Goal: Task Accomplishment & Management: Complete application form

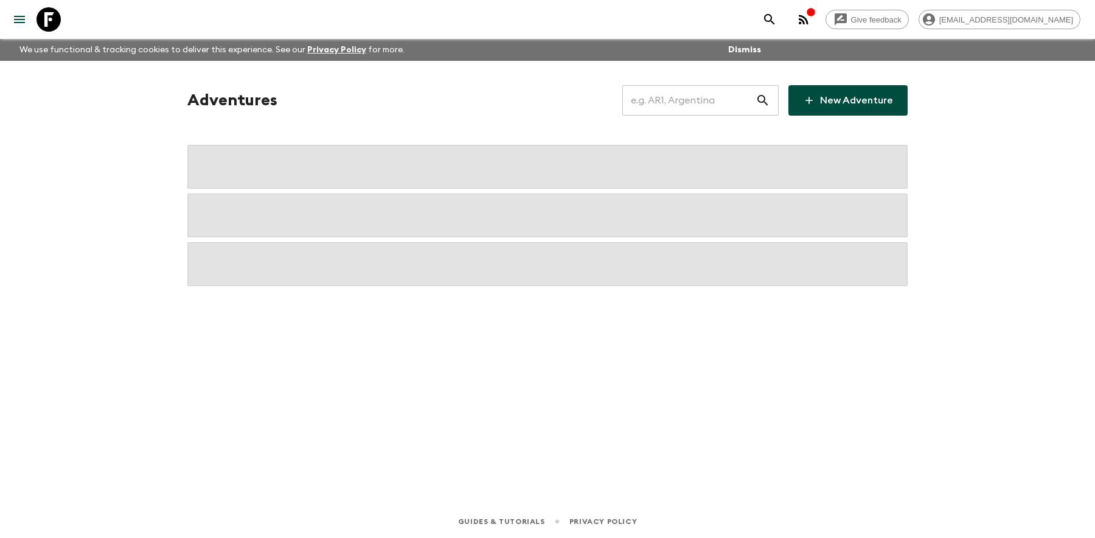
click at [675, 92] on input "text" at bounding box center [688, 100] width 133 height 34
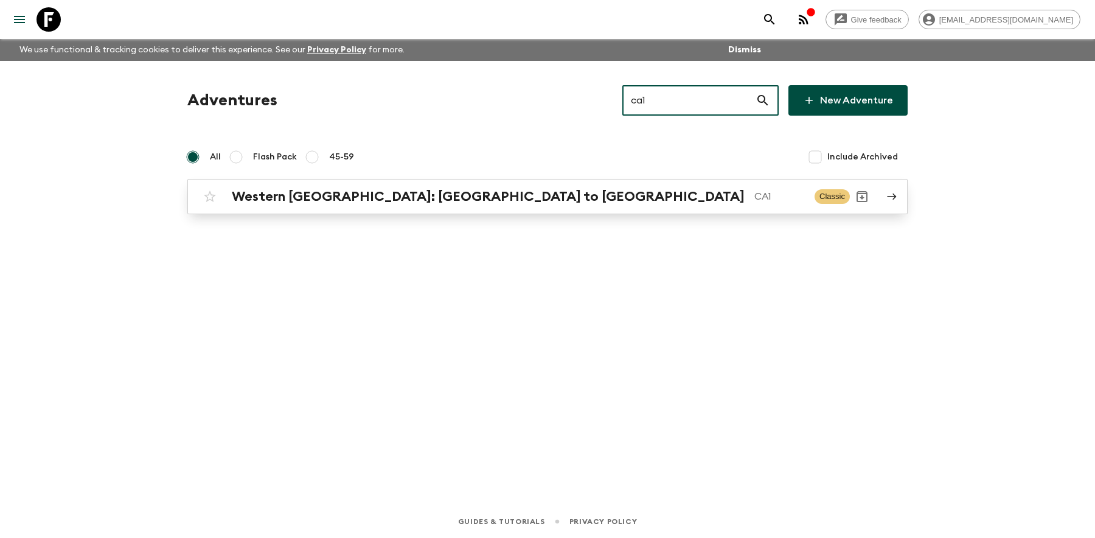
type input "ca1"
click at [381, 189] on h2 "Western [GEOGRAPHIC_DATA]: [GEOGRAPHIC_DATA] to [GEOGRAPHIC_DATA]" at bounding box center [488, 197] width 513 height 16
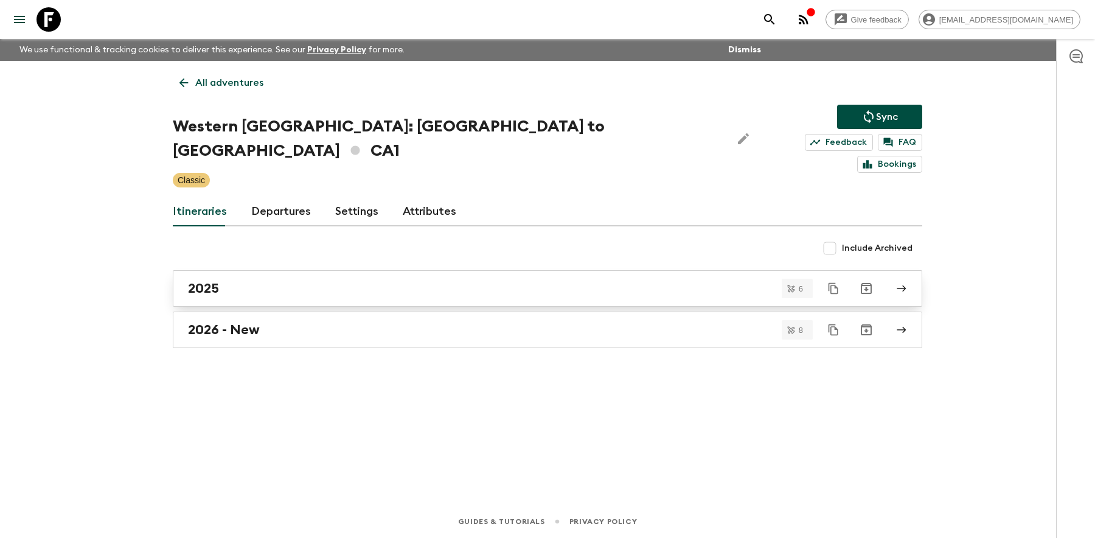
click at [269, 274] on link "2025" at bounding box center [548, 288] width 750 height 37
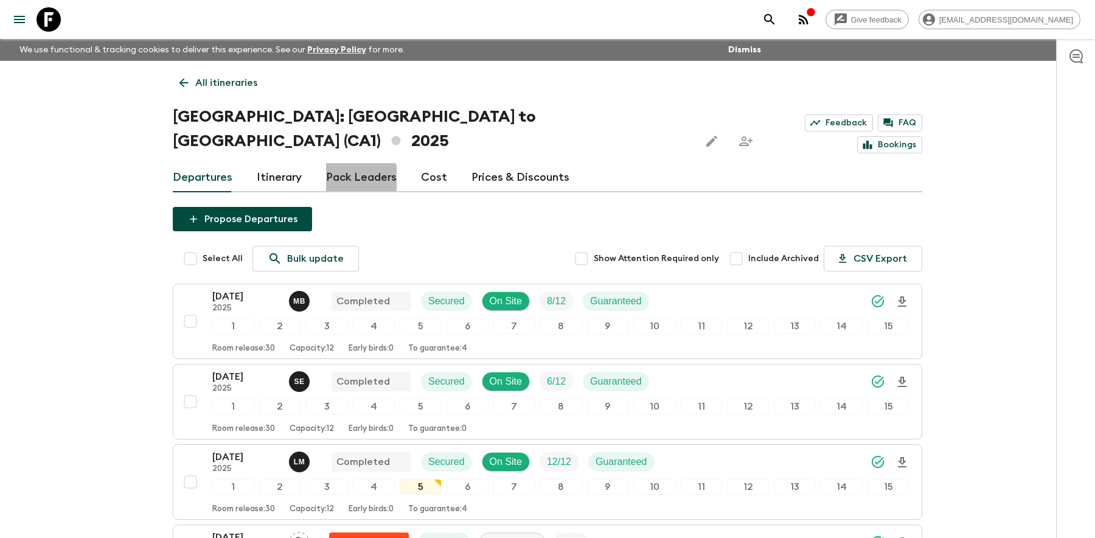
click at [356, 163] on link "Pack Leaders" at bounding box center [361, 177] width 71 height 29
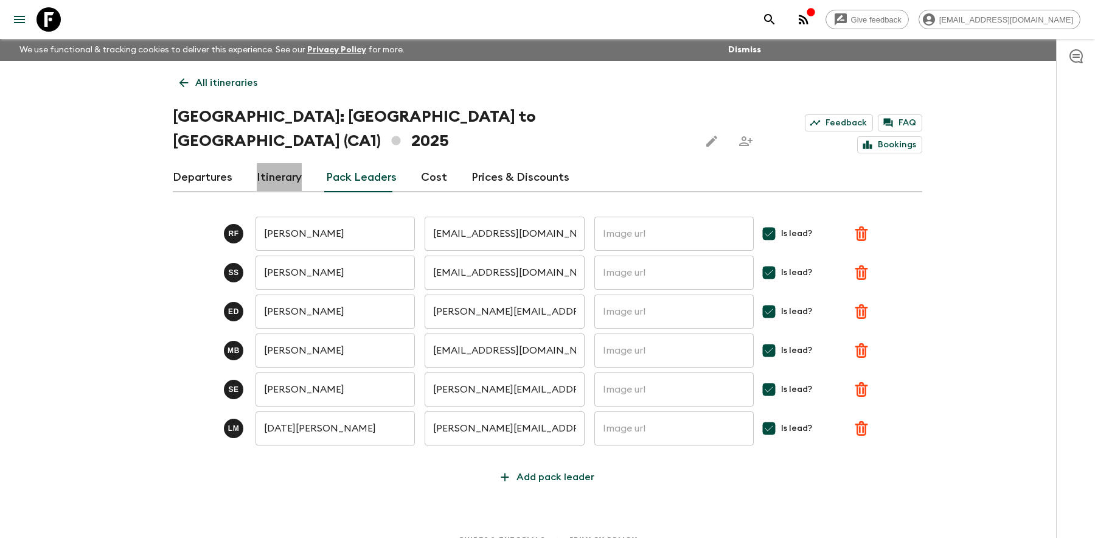
click at [263, 163] on link "Itinerary" at bounding box center [279, 177] width 45 height 29
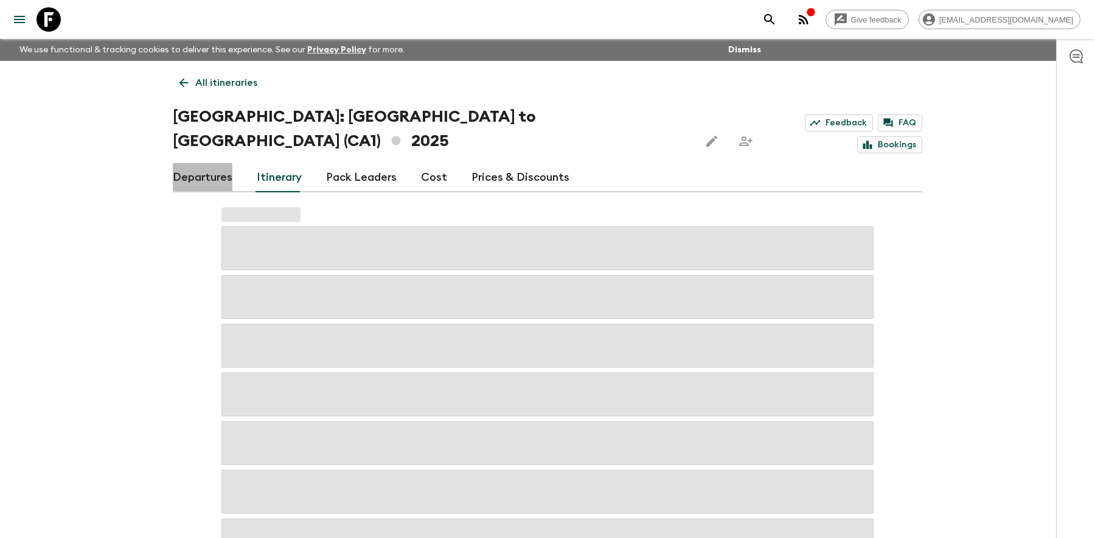
click at [186, 163] on link "Departures" at bounding box center [203, 177] width 60 height 29
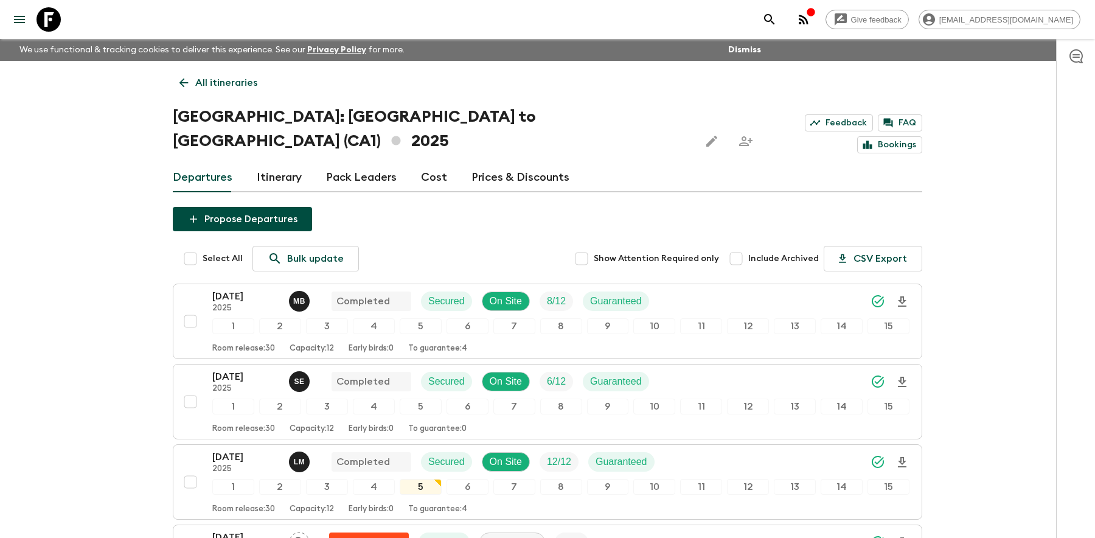
click at [51, 18] on icon at bounding box center [49, 19] width 24 height 24
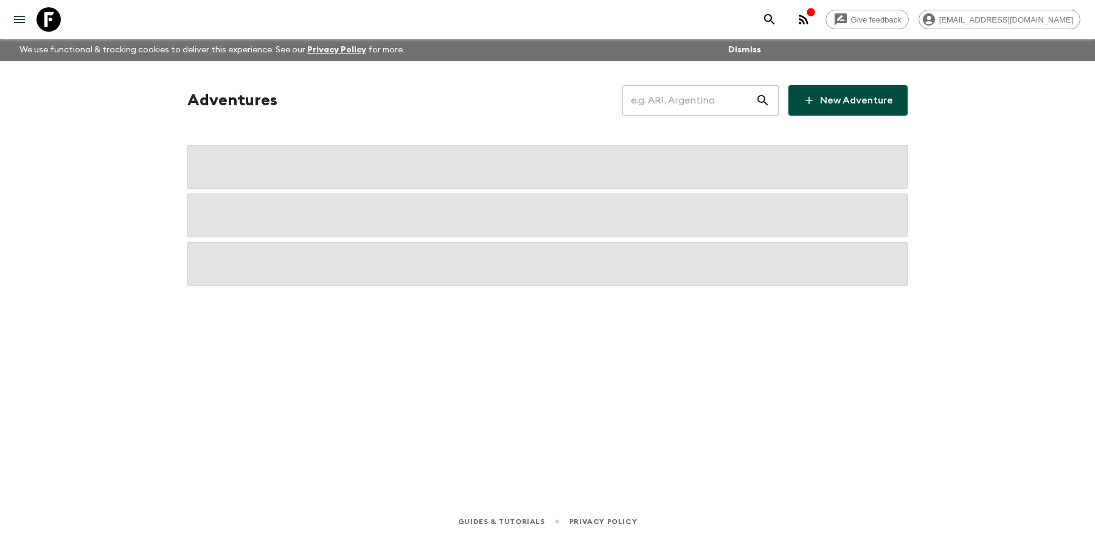
click at [695, 106] on input "text" at bounding box center [688, 100] width 133 height 34
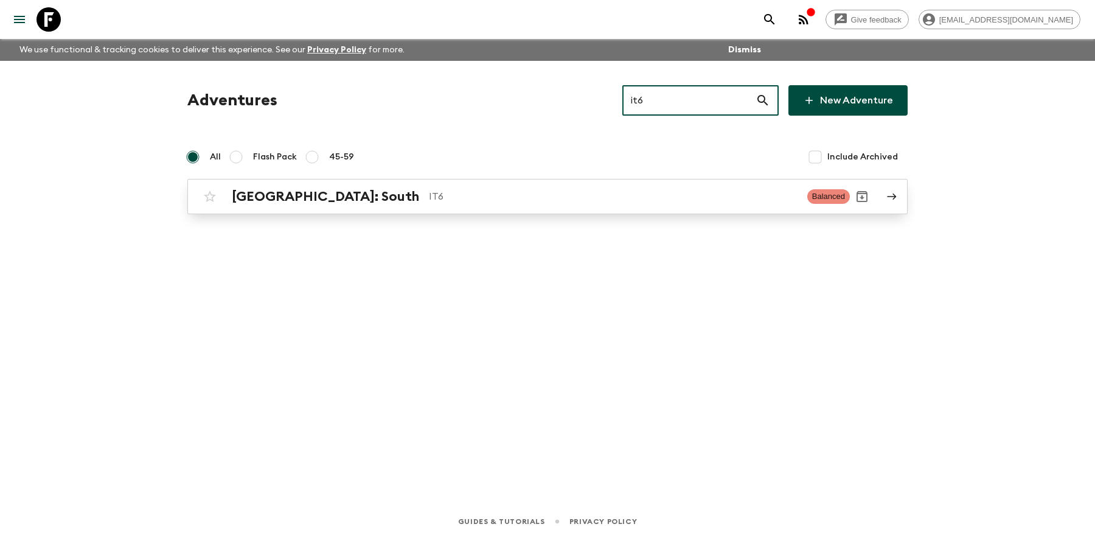
type input "it6"
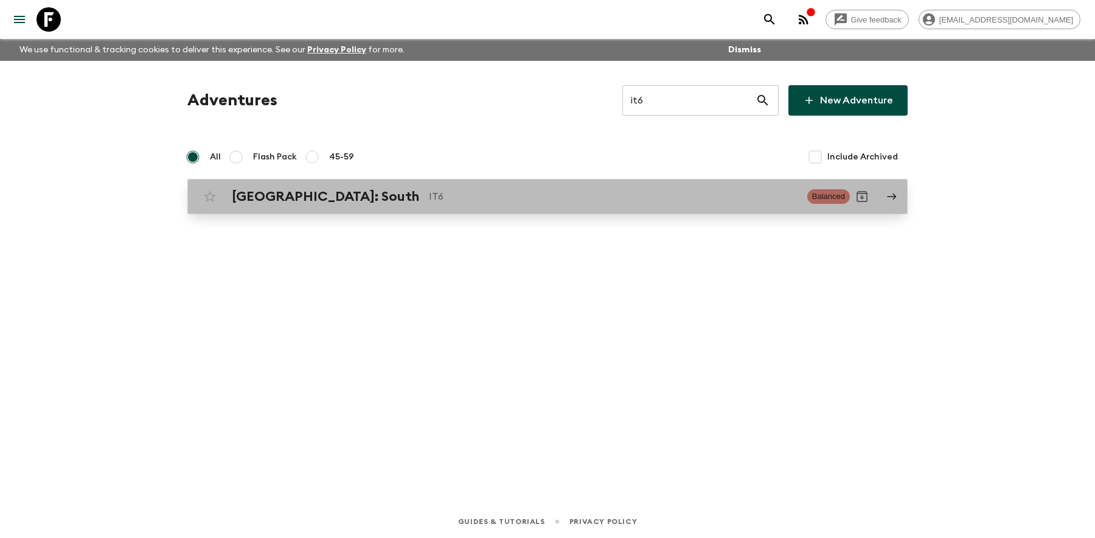
click at [274, 189] on h2 "[GEOGRAPHIC_DATA]: South" at bounding box center [325, 197] width 187 height 16
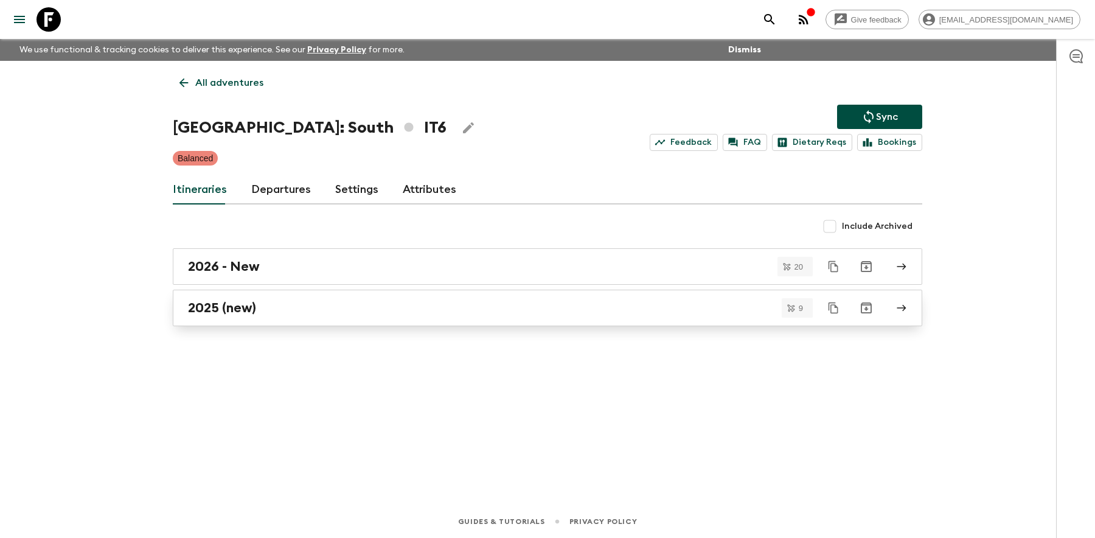
click at [221, 302] on h2 "2025 (new)" at bounding box center [222, 308] width 68 height 16
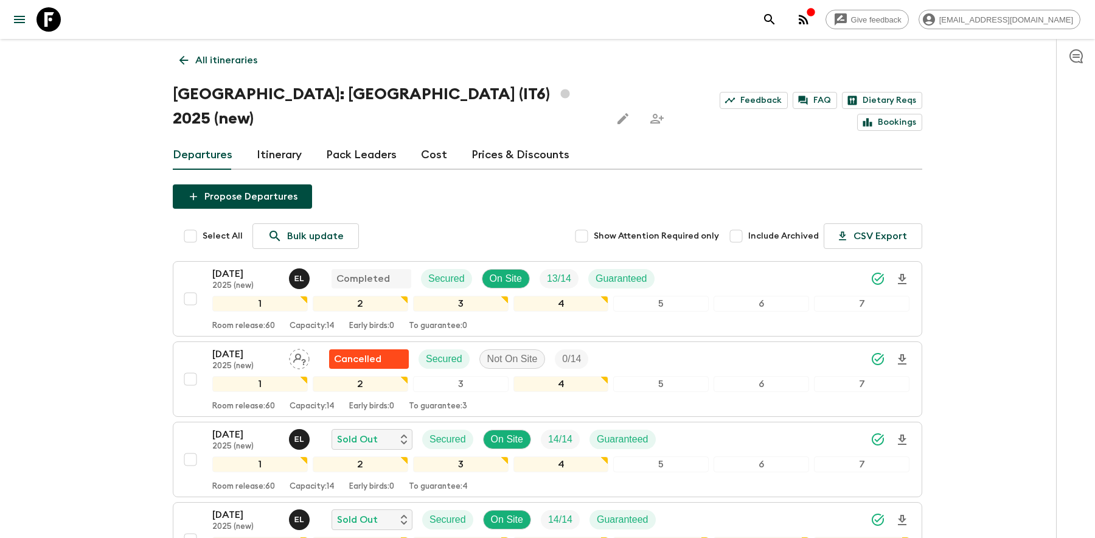
scroll to position [18, 0]
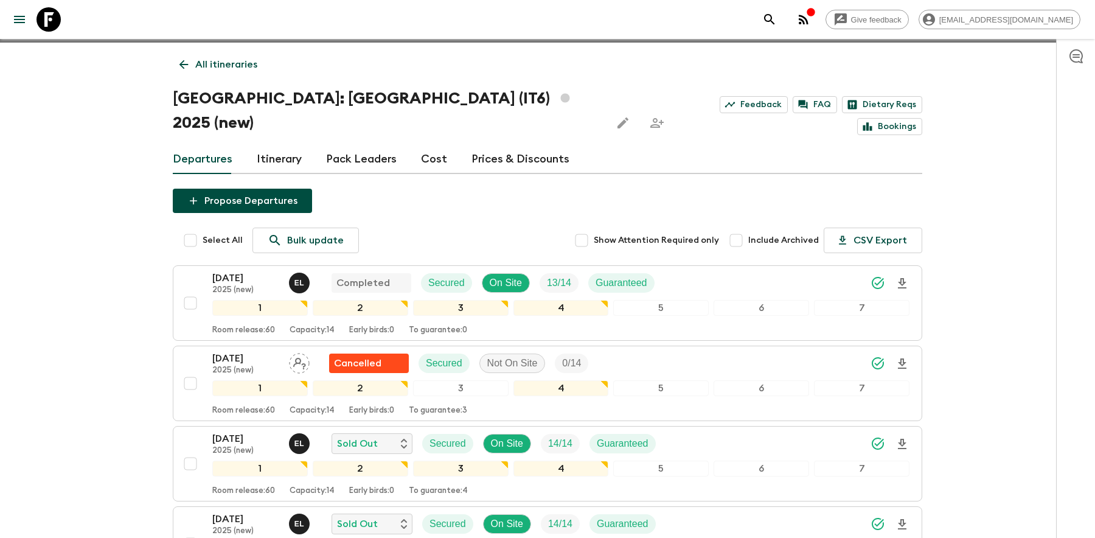
click at [42, 15] on icon at bounding box center [49, 19] width 24 height 24
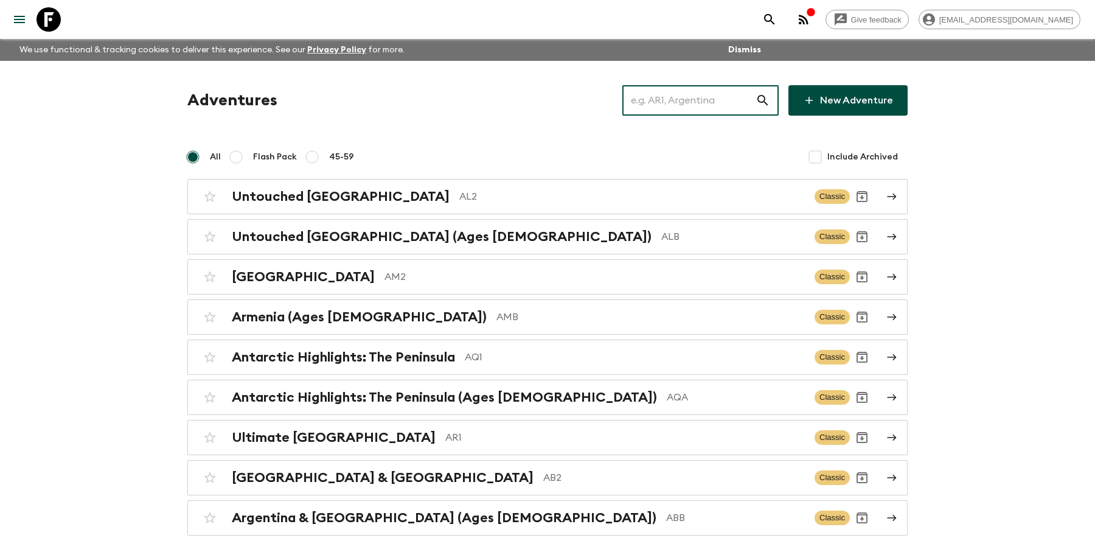
click at [699, 100] on input "text" at bounding box center [688, 100] width 133 height 34
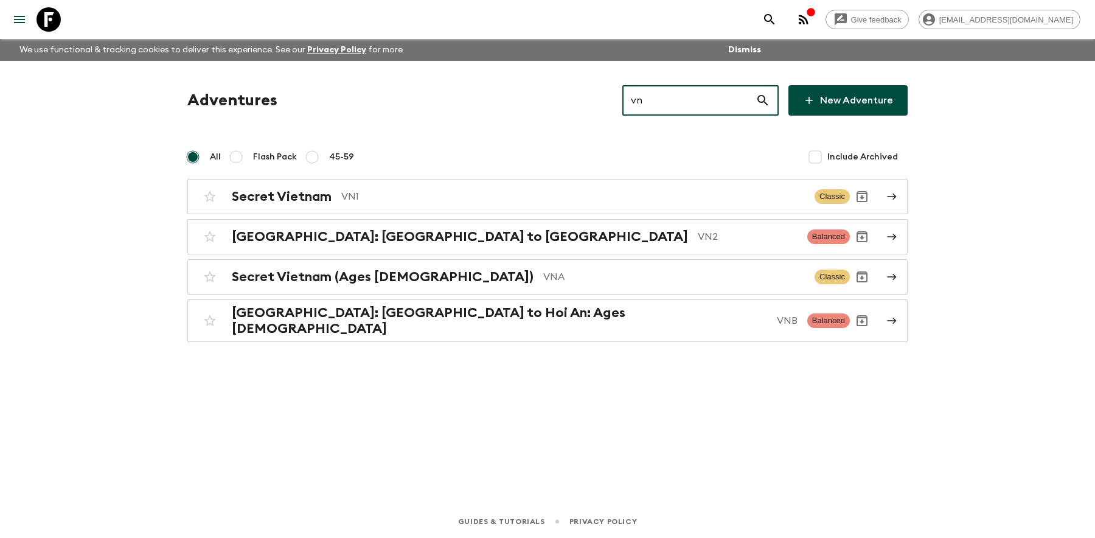
type input "vn2"
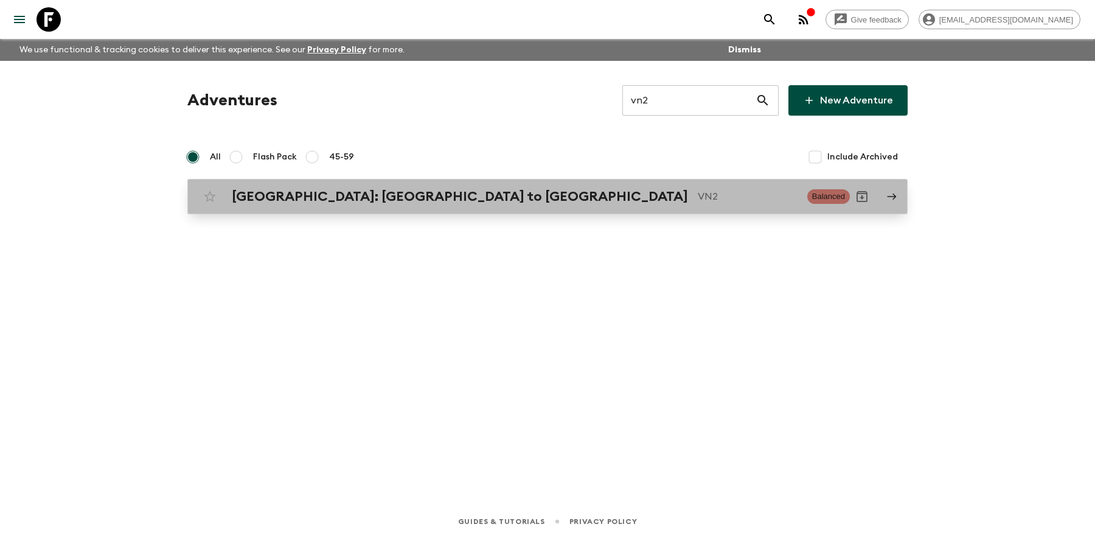
click at [416, 189] on div "[GEOGRAPHIC_DATA]: [GEOGRAPHIC_DATA] to Hoi An VN2" at bounding box center [515, 197] width 566 height 16
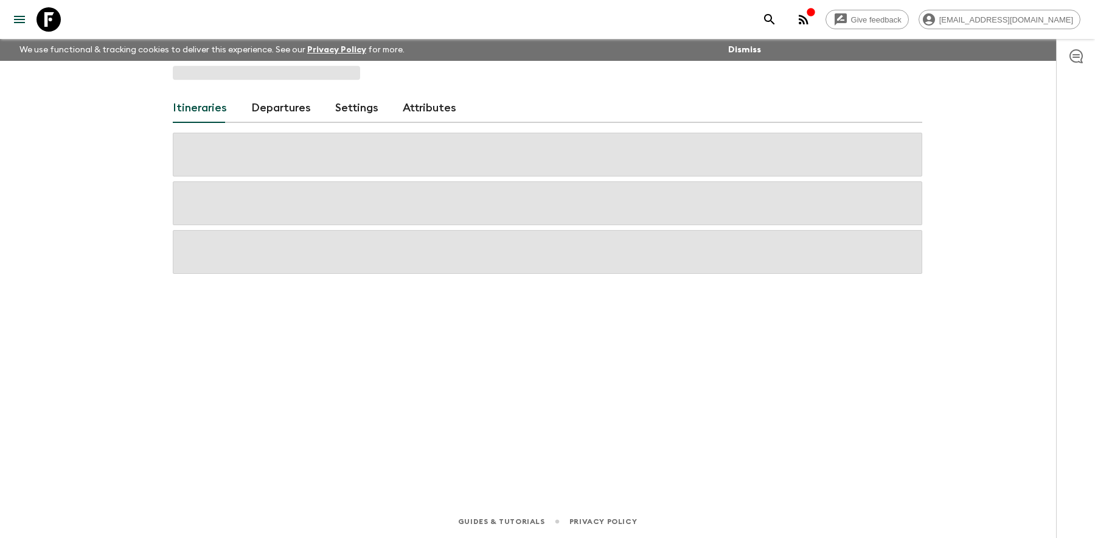
click at [408, 192] on span at bounding box center [548, 203] width 750 height 44
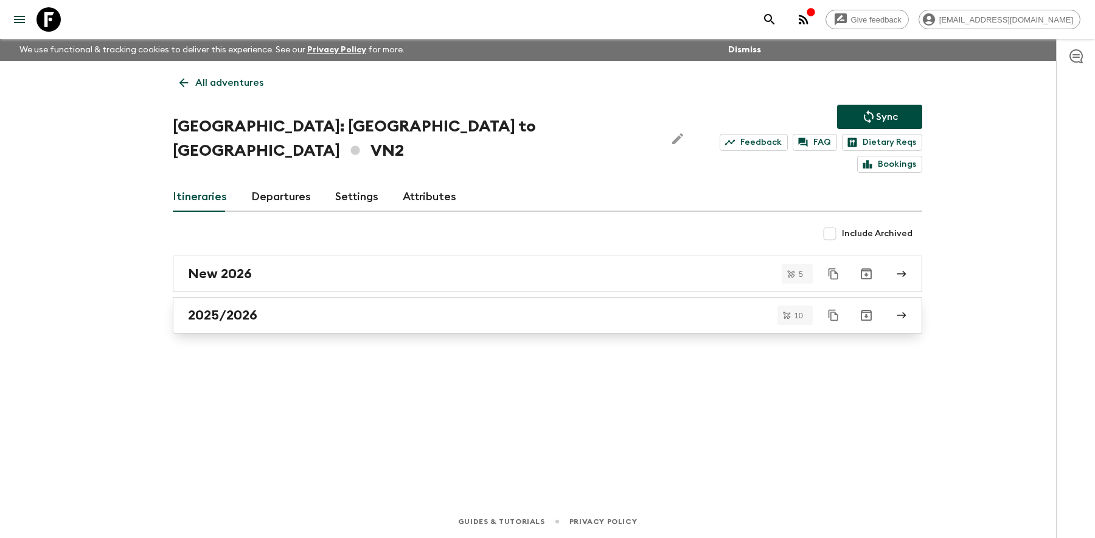
click at [274, 307] on div "2025/2026" at bounding box center [536, 315] width 696 height 16
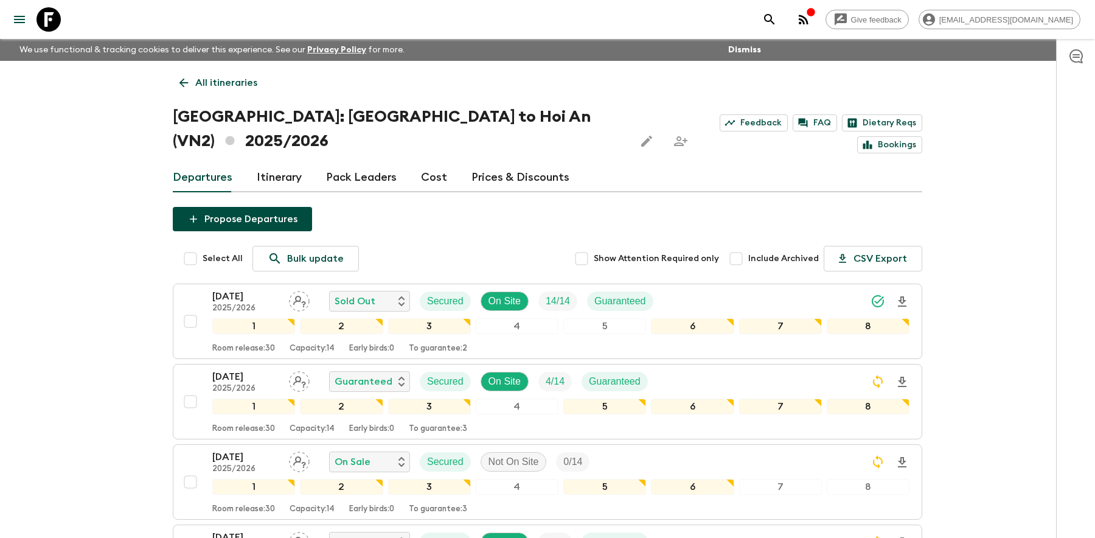
click at [369, 163] on link "Pack Leaders" at bounding box center [361, 177] width 71 height 29
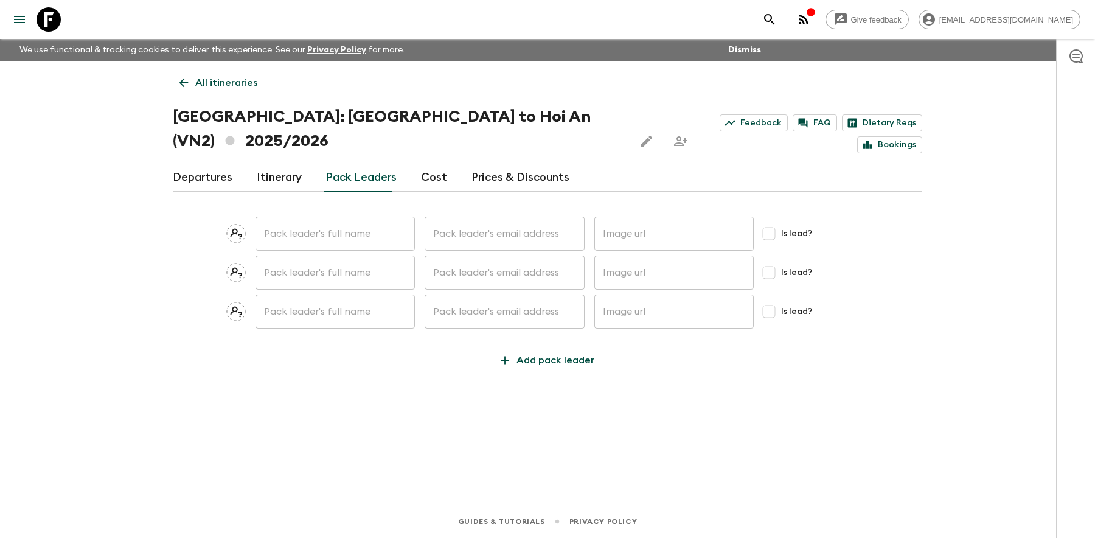
click at [339, 217] on input "text" at bounding box center [335, 234] width 159 height 34
type input "[PERSON_NAME]"
click at [475, 219] on input "text" at bounding box center [504, 234] width 159 height 34
click at [498, 217] on input "text" at bounding box center [504, 234] width 159 height 34
paste input "mailto:[EMAIL_ADDRESS][DOMAIN_NAME]"
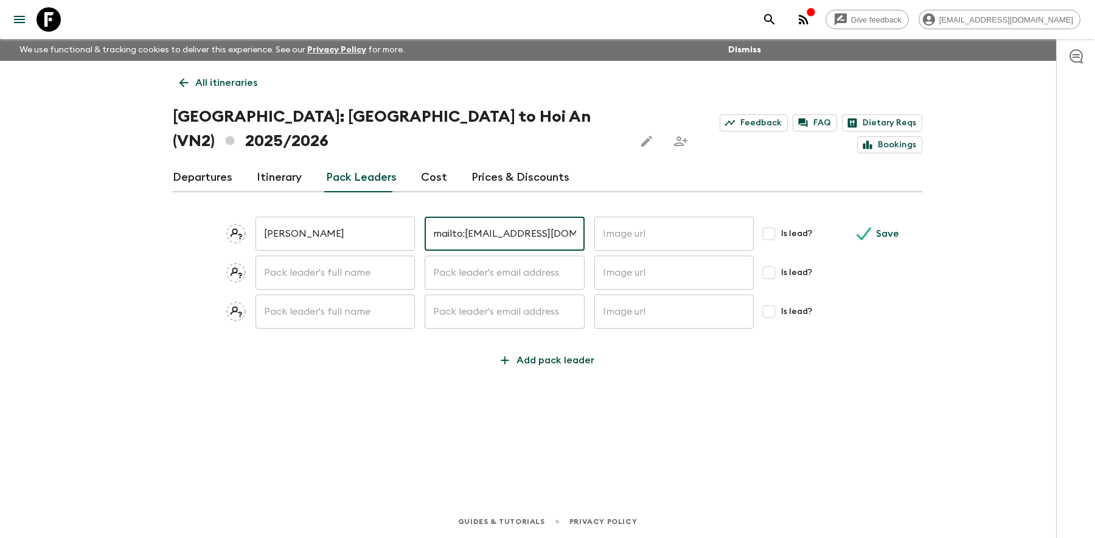
drag, startPoint x: 464, startPoint y: 210, endPoint x: 378, endPoint y: 209, distance: 85.8
click at [378, 217] on div "[PERSON_NAME] ​ mailto:[EMAIL_ADDRESS][DOMAIN_NAME] ​ ​ Is lead? Save" at bounding box center [548, 234] width 750 height 34
type input "[EMAIL_ADDRESS][DOMAIN_NAME]"
click at [773, 221] on input "Is lead?" at bounding box center [769, 233] width 24 height 24
checkbox input "true"
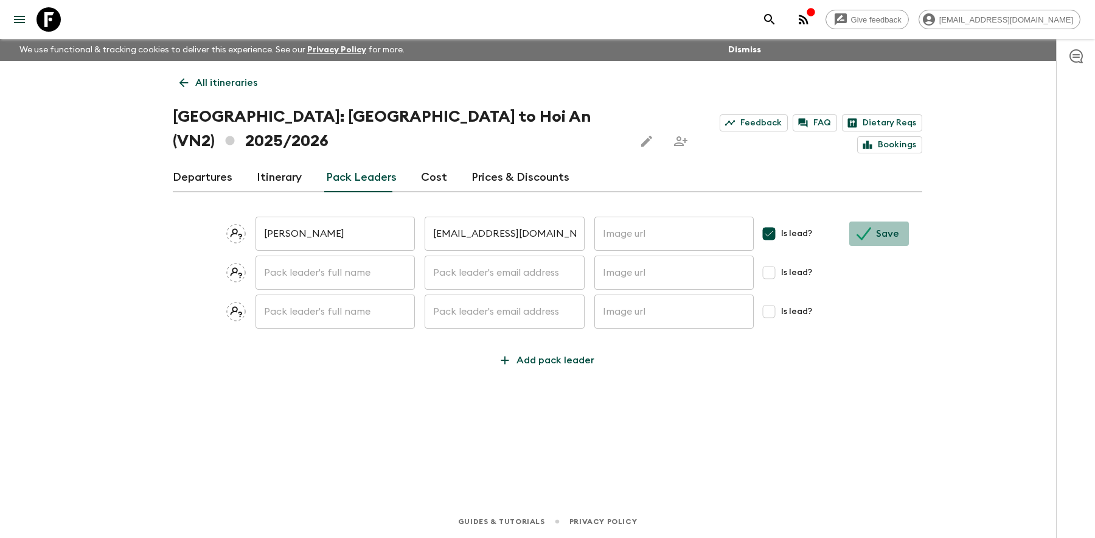
click at [873, 221] on button "Save" at bounding box center [879, 233] width 60 height 24
checkbox input "false"
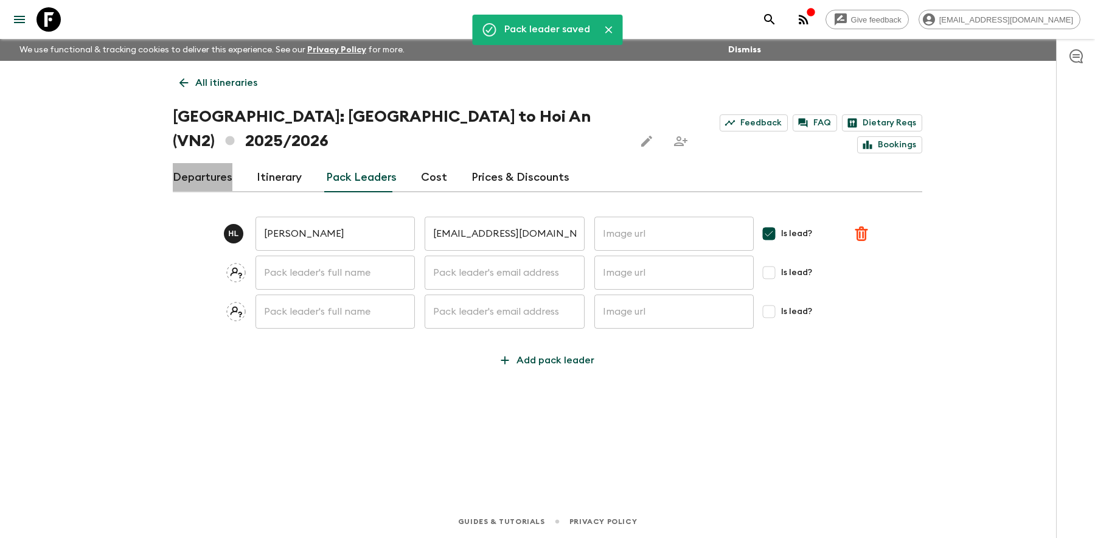
click at [208, 163] on link "Departures" at bounding box center [203, 177] width 60 height 29
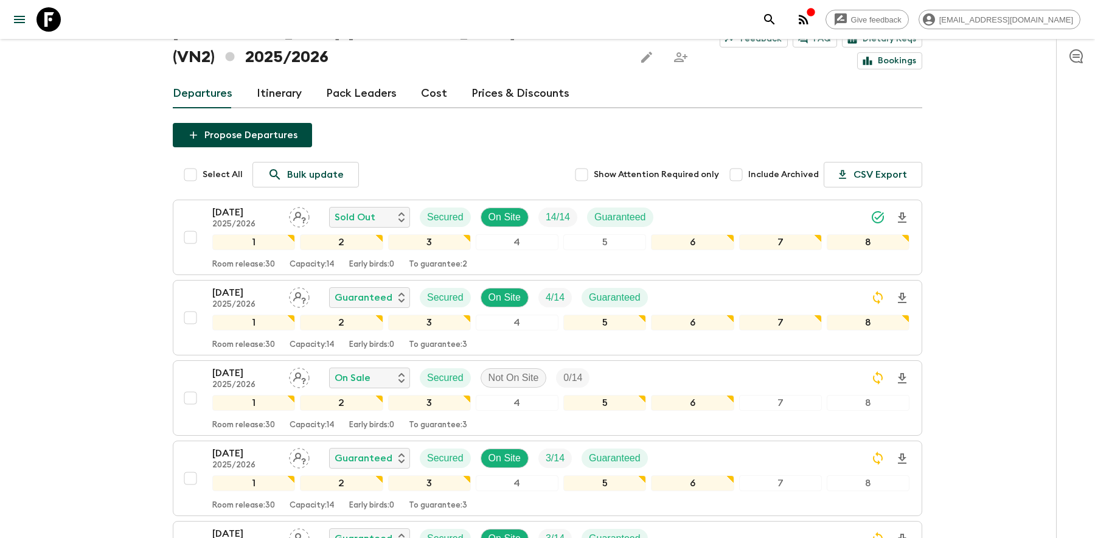
scroll to position [92, 0]
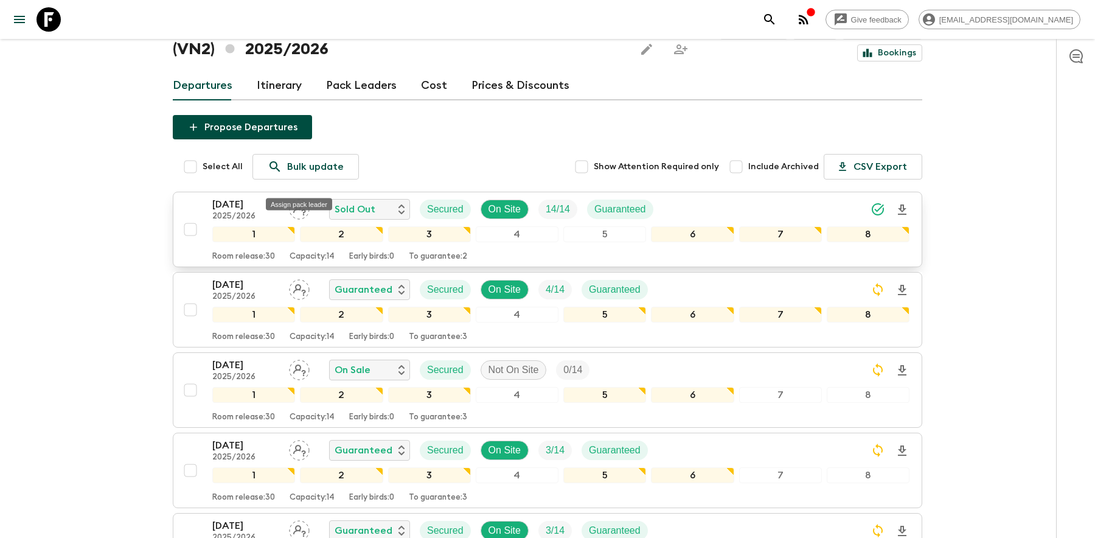
click at [303, 199] on icon "Assign pack leader" at bounding box center [299, 209] width 21 height 21
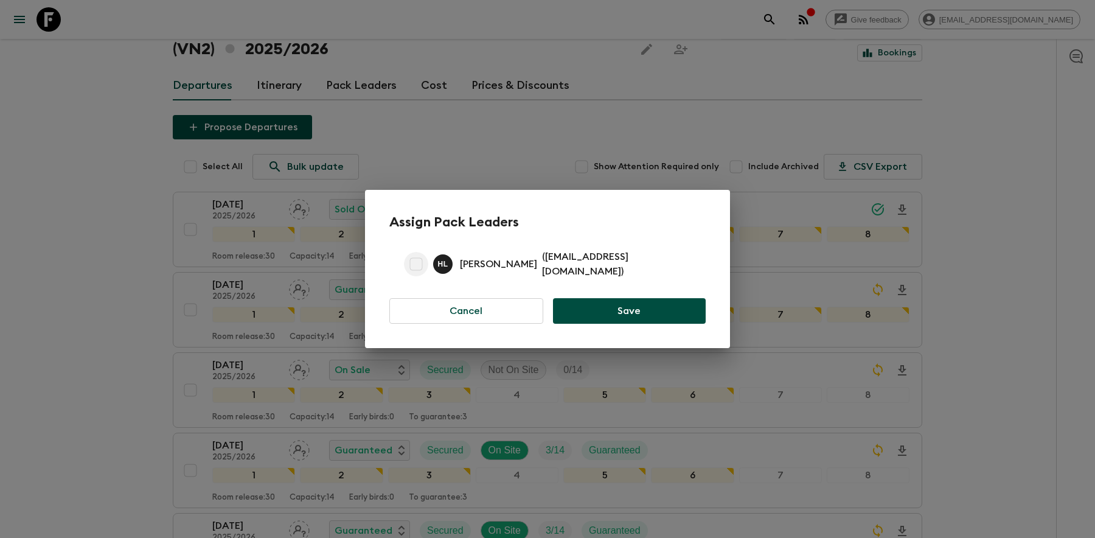
click at [408, 265] on input "checkbox" at bounding box center [416, 264] width 24 height 24
checkbox input "true"
click at [628, 303] on button "Save" at bounding box center [629, 311] width 153 height 26
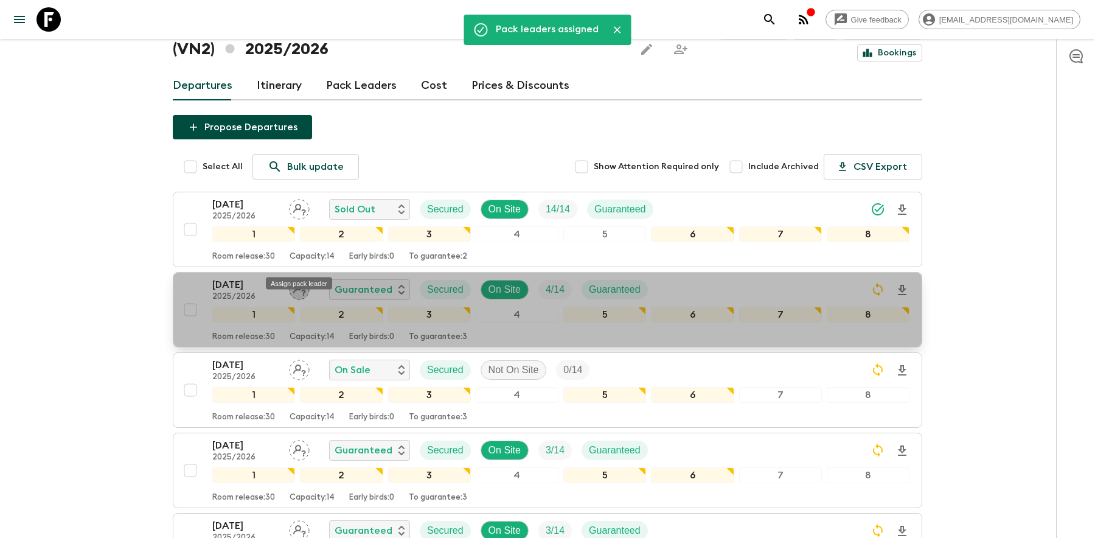
click at [299, 284] on icon "Assign pack leader" at bounding box center [299, 290] width 13 height 12
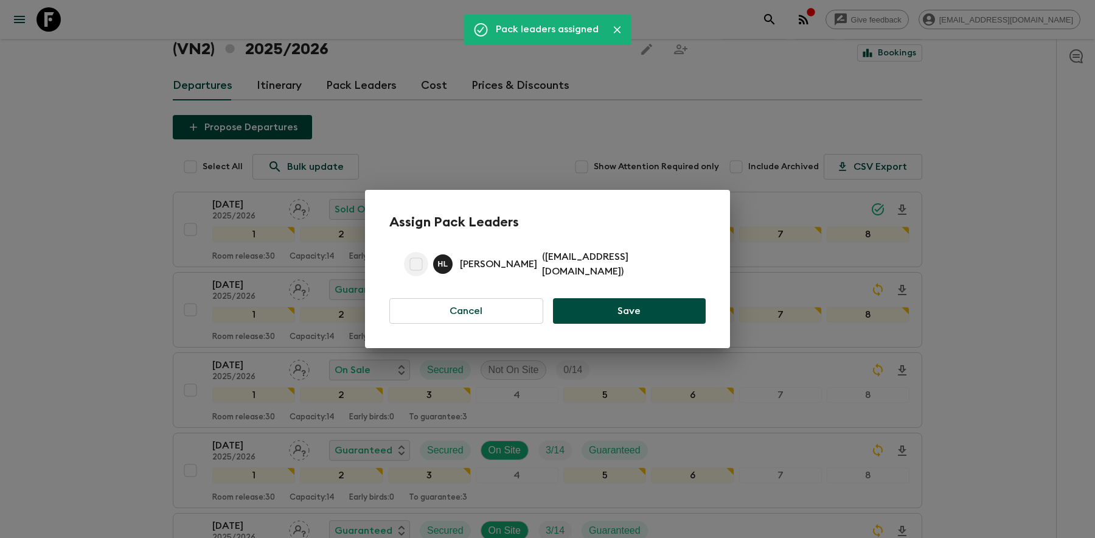
click at [417, 261] on input "checkbox" at bounding box center [416, 264] width 24 height 24
checkbox input "true"
click at [654, 308] on button "Save" at bounding box center [629, 311] width 153 height 26
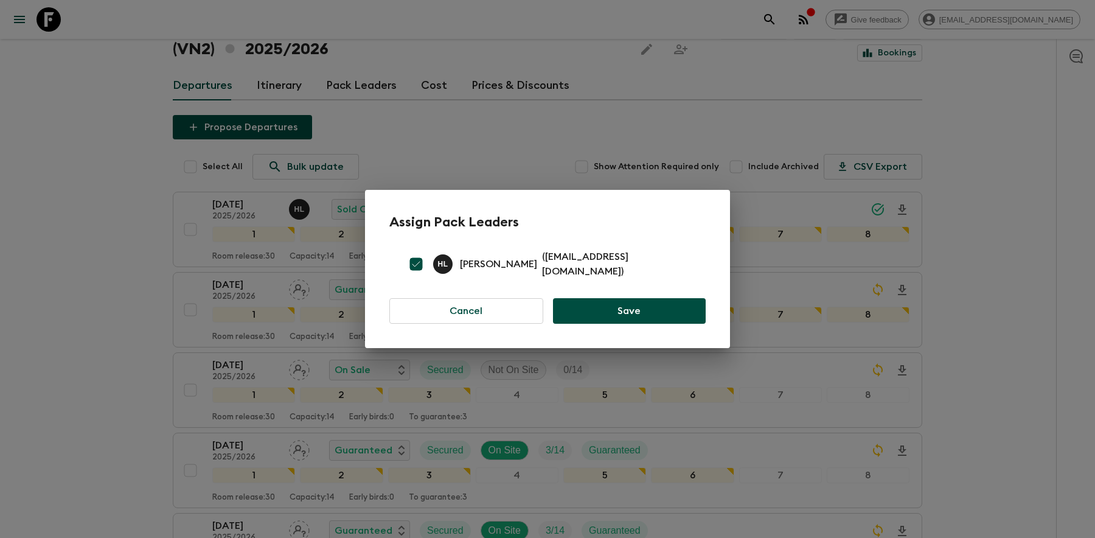
click at [646, 308] on button "Save" at bounding box center [629, 311] width 153 height 26
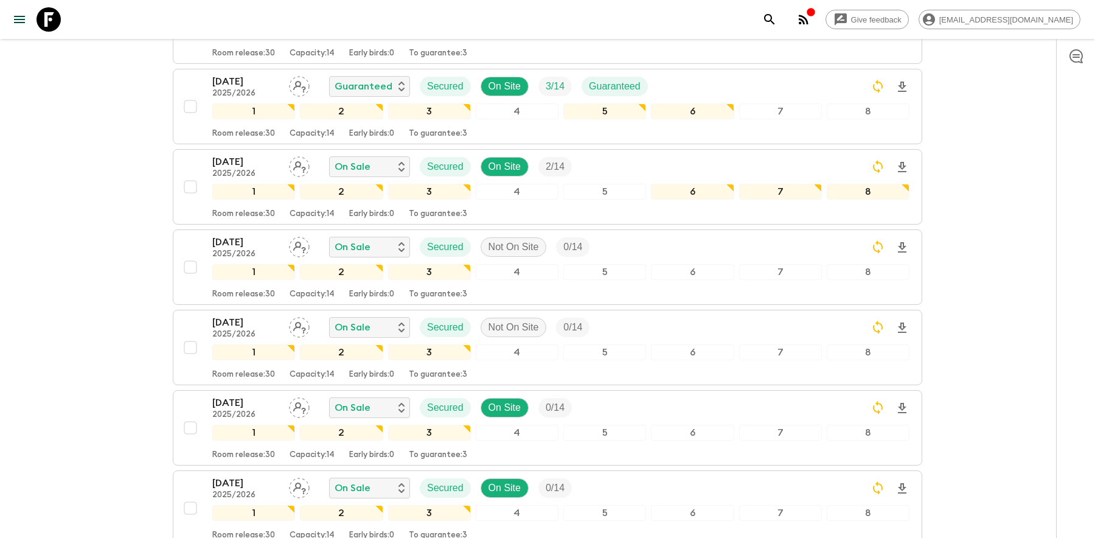
scroll to position [539, 0]
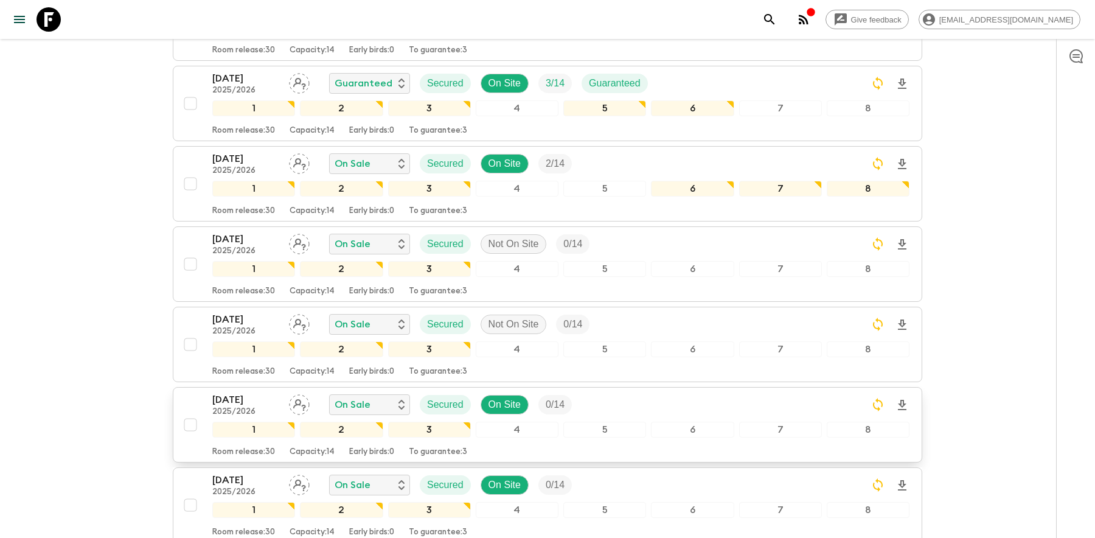
click at [300, 394] on icon "Assign pack leader" at bounding box center [299, 404] width 21 height 21
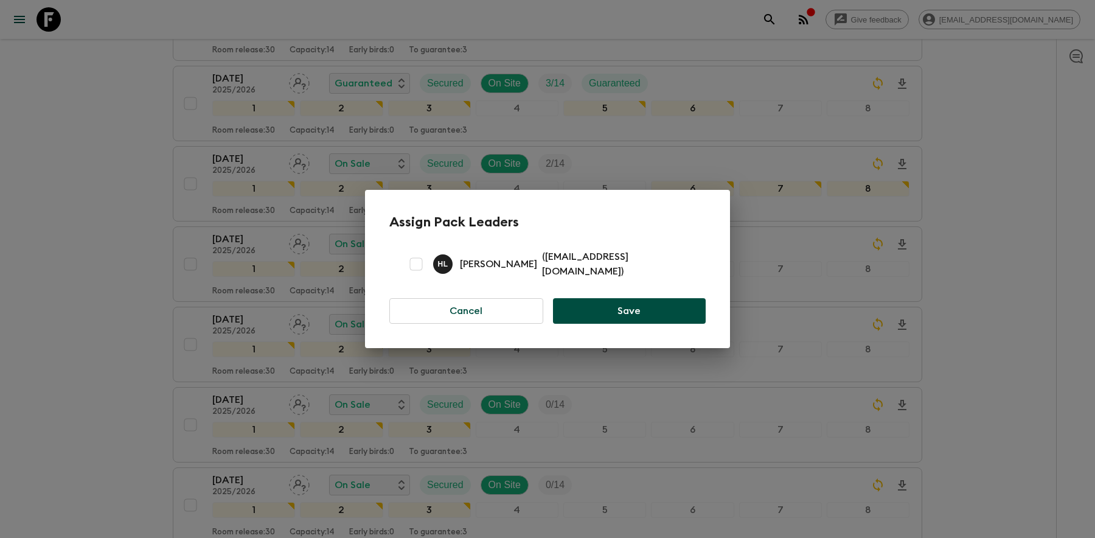
click at [419, 264] on input "checkbox" at bounding box center [416, 264] width 24 height 24
checkbox input "true"
click at [624, 311] on button "Save" at bounding box center [629, 311] width 153 height 26
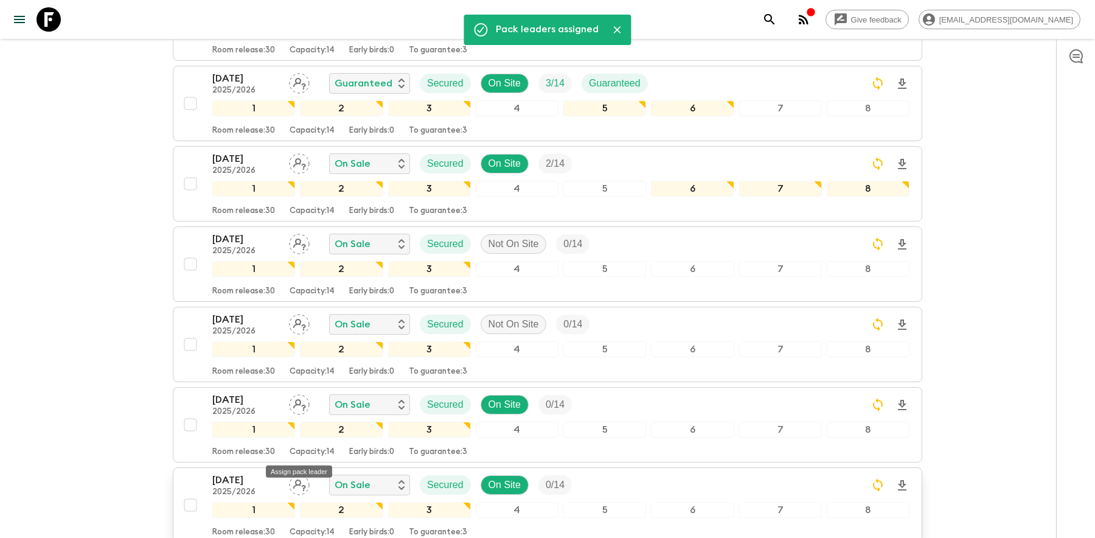
click at [297, 479] on icon "Assign pack leader" at bounding box center [299, 485] width 13 height 12
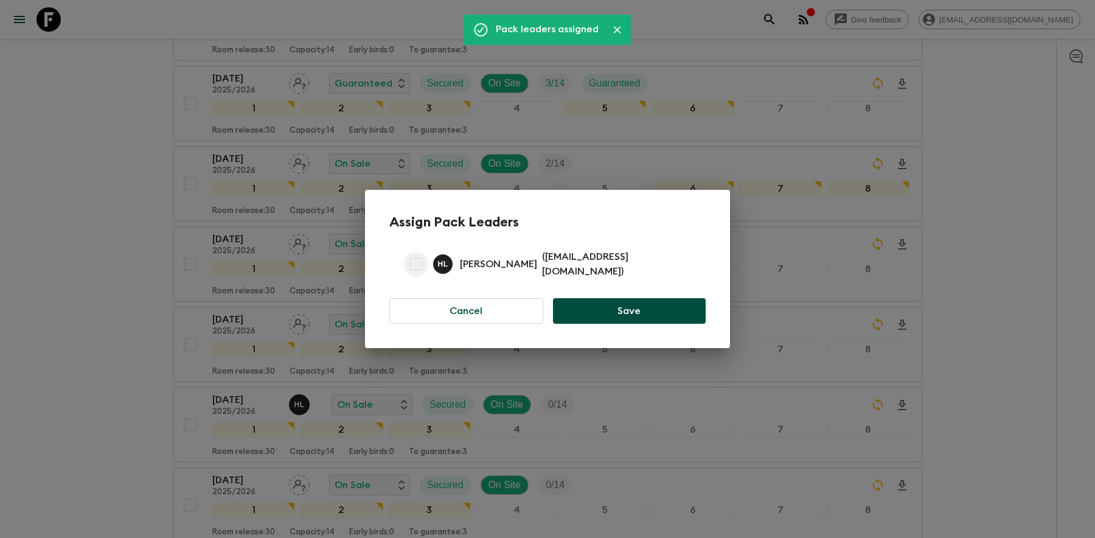
click at [415, 267] on input "checkbox" at bounding box center [416, 264] width 24 height 24
checkbox input "true"
click at [642, 305] on button "Save" at bounding box center [629, 311] width 153 height 26
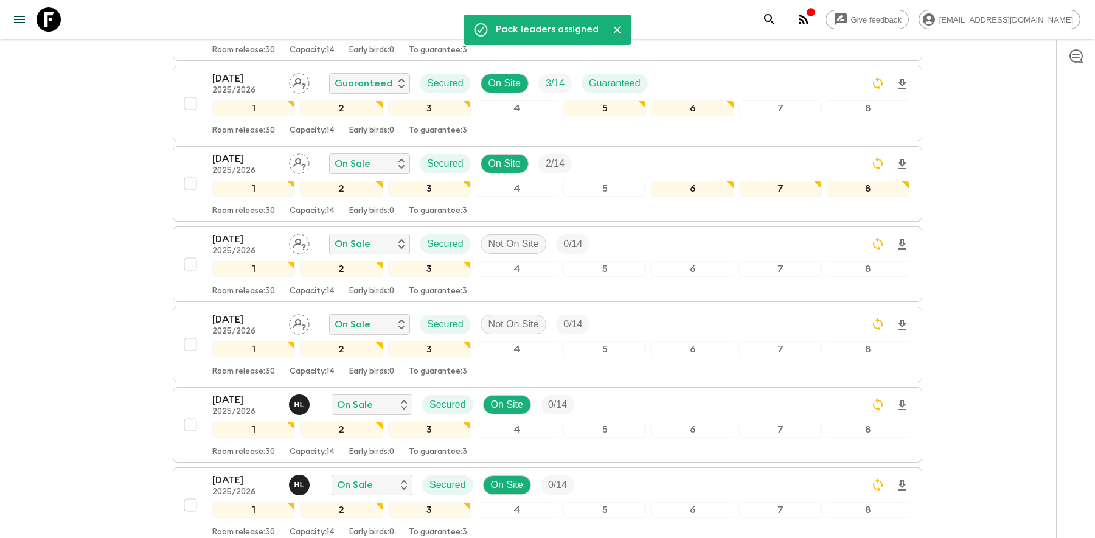
scroll to position [0, 0]
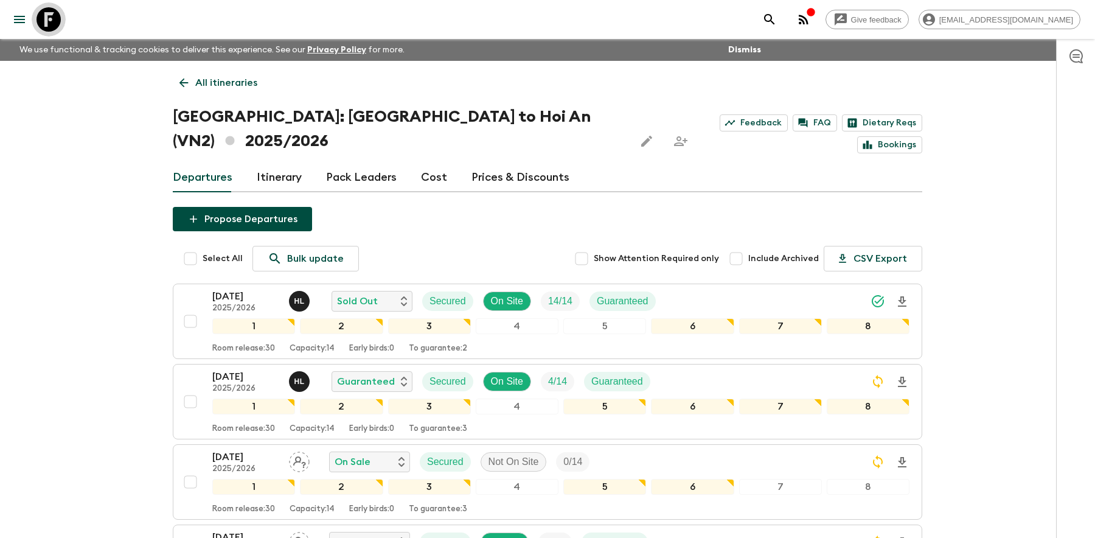
click at [49, 19] on icon at bounding box center [49, 19] width 24 height 24
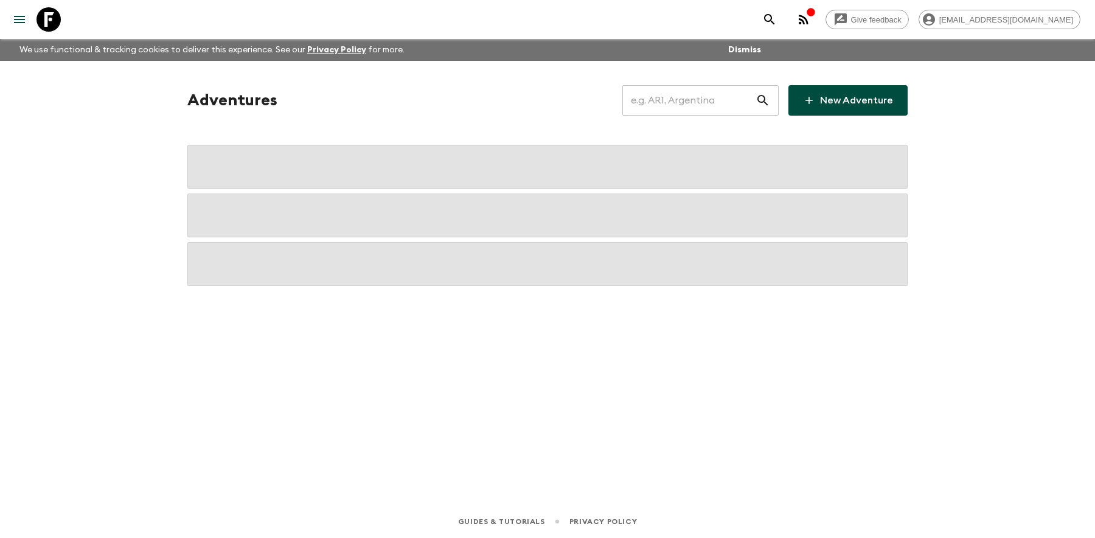
click at [705, 105] on input "text" at bounding box center [688, 100] width 133 height 34
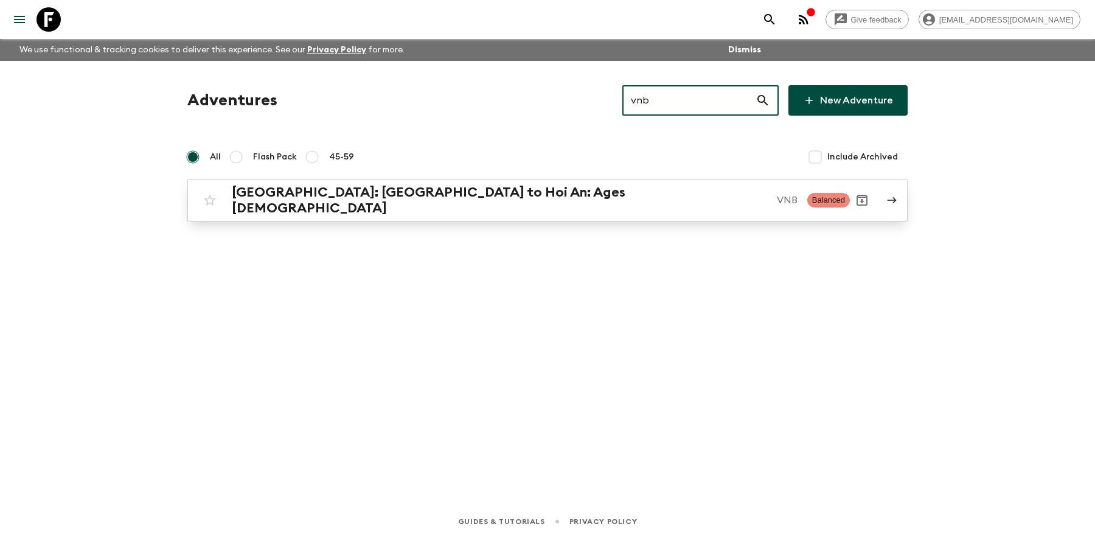
type input "vnb"
click at [777, 201] on p "VNB" at bounding box center [787, 200] width 21 height 15
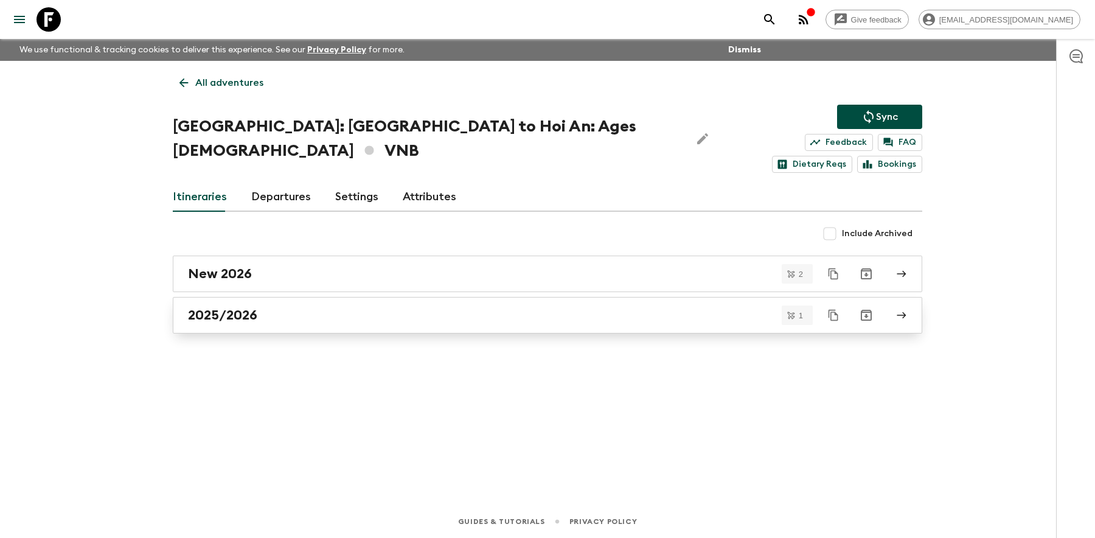
click at [284, 307] on div "2025/2026" at bounding box center [536, 315] width 696 height 16
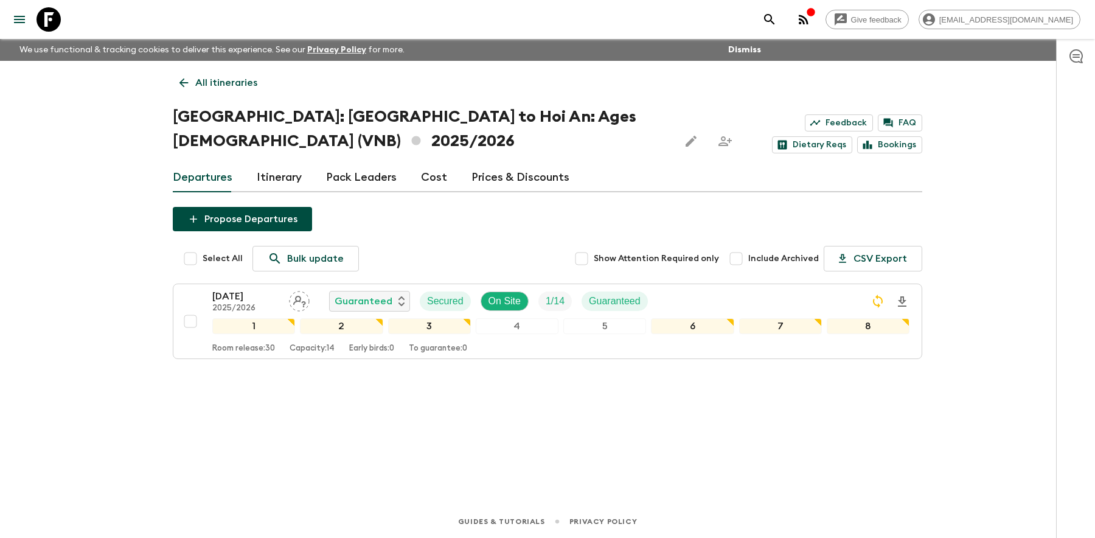
click at [52, 10] on icon at bounding box center [49, 19] width 24 height 24
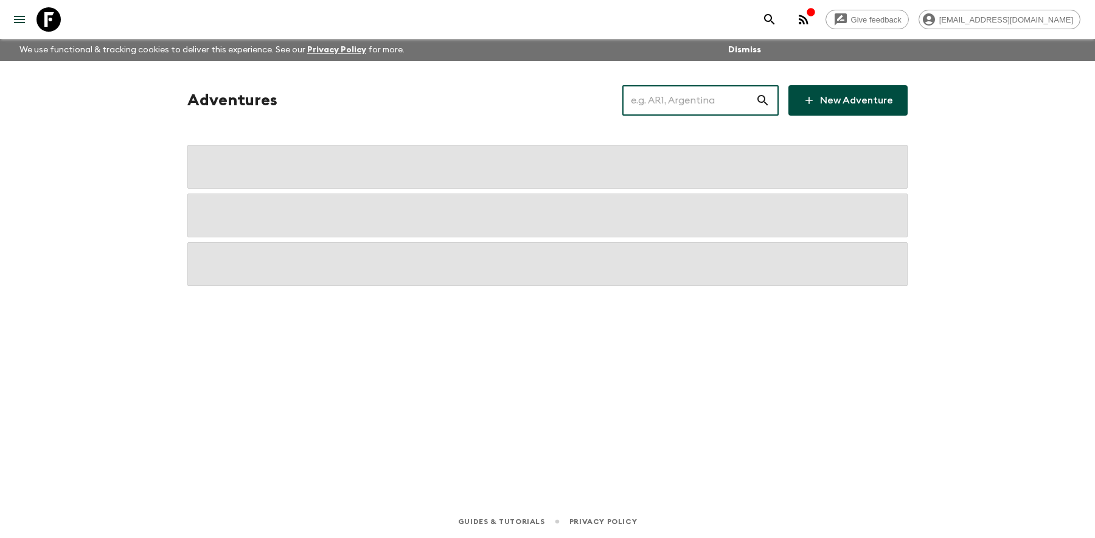
click at [691, 103] on input "text" at bounding box center [688, 100] width 133 height 34
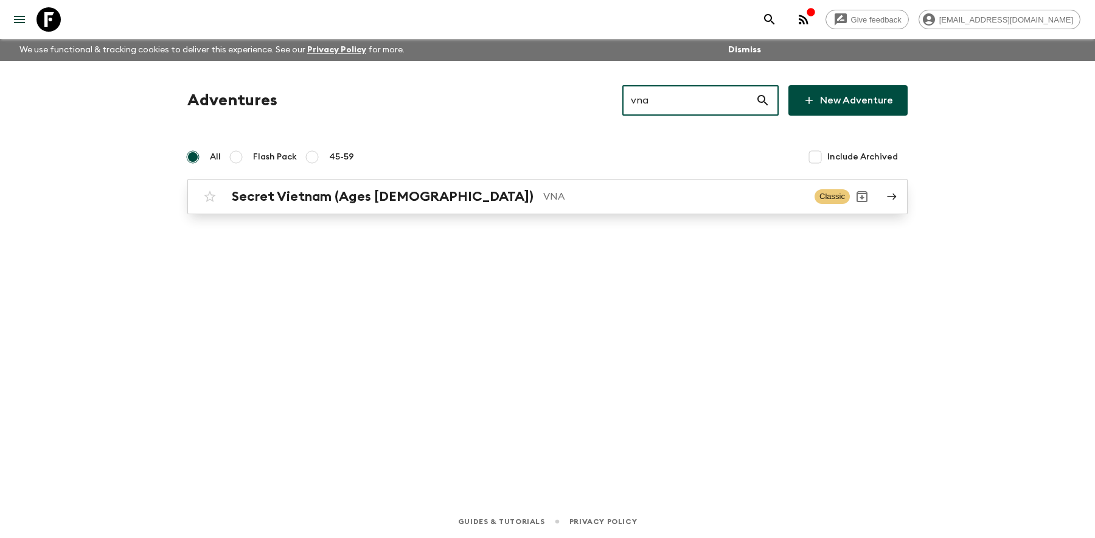
type input "vna"
click at [440, 207] on div "Secret Vietnam (Ages [DEMOGRAPHIC_DATA]) VNA Classic" at bounding box center [524, 196] width 652 height 24
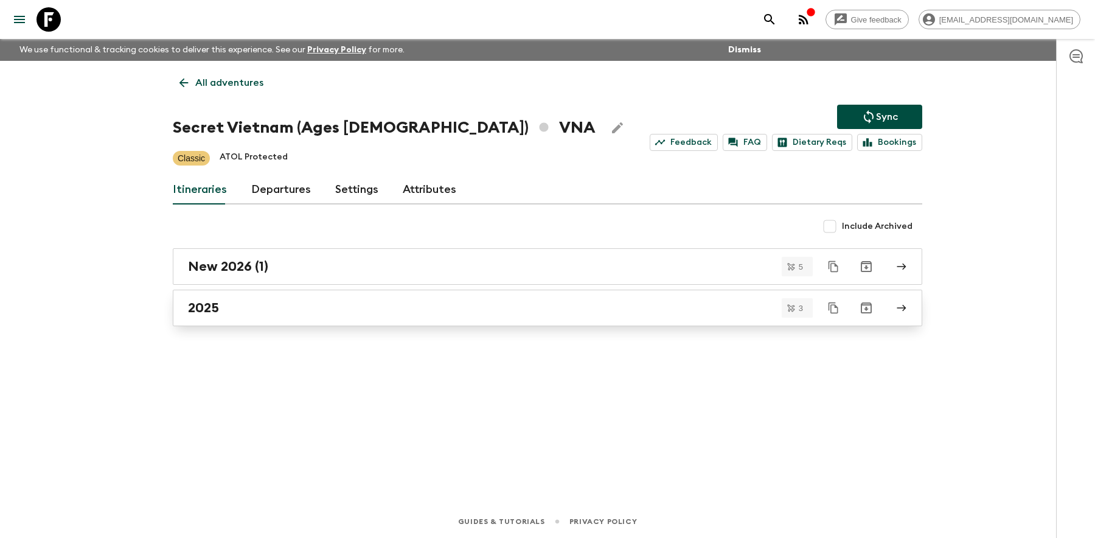
click at [307, 295] on link "2025" at bounding box center [548, 308] width 750 height 37
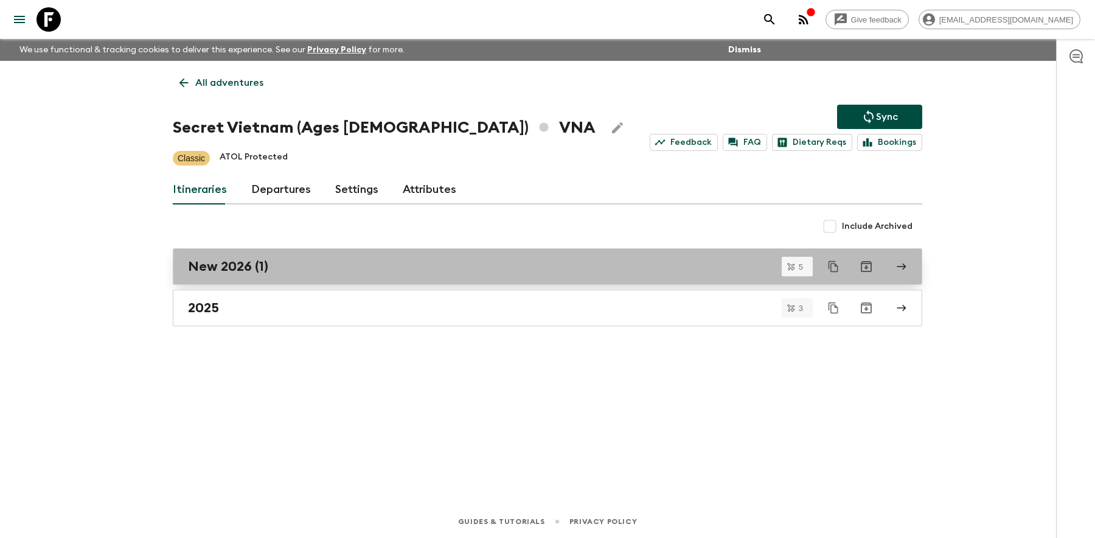
click at [317, 249] on link "New 2026 (1)" at bounding box center [548, 266] width 750 height 37
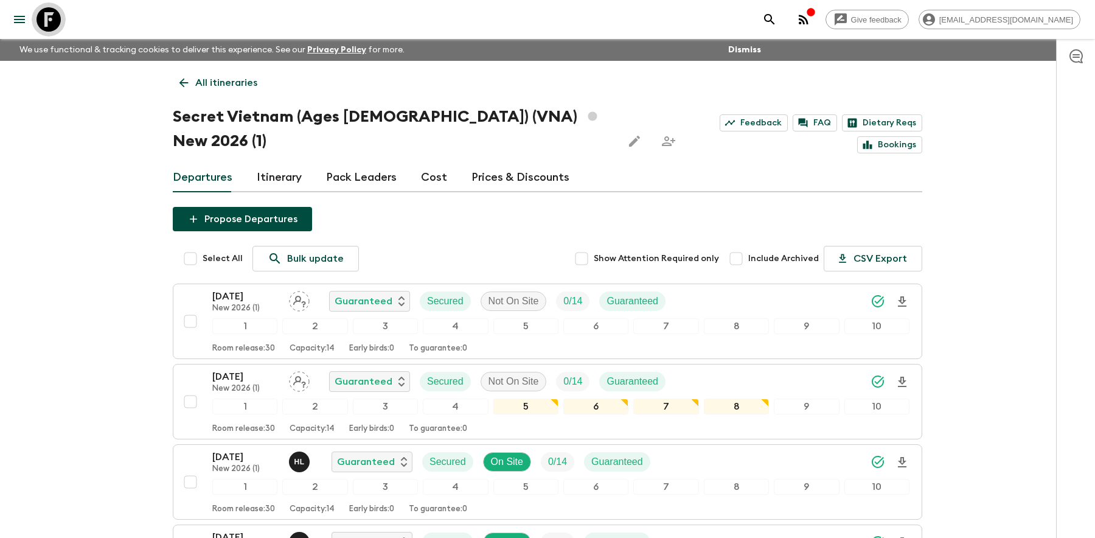
click at [54, 21] on icon at bounding box center [49, 19] width 24 height 24
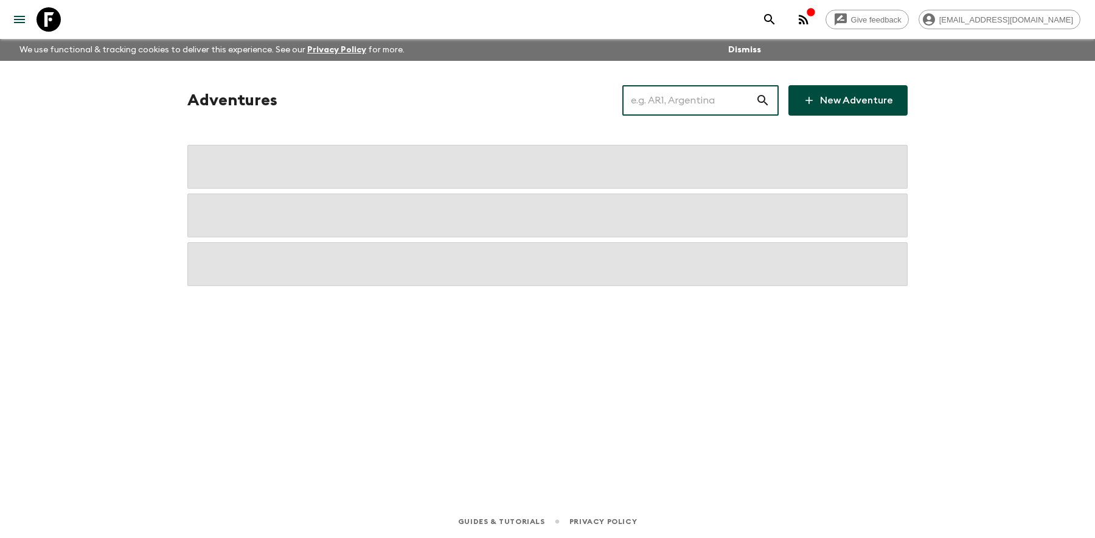
click at [686, 99] on input "text" at bounding box center [688, 100] width 133 height 34
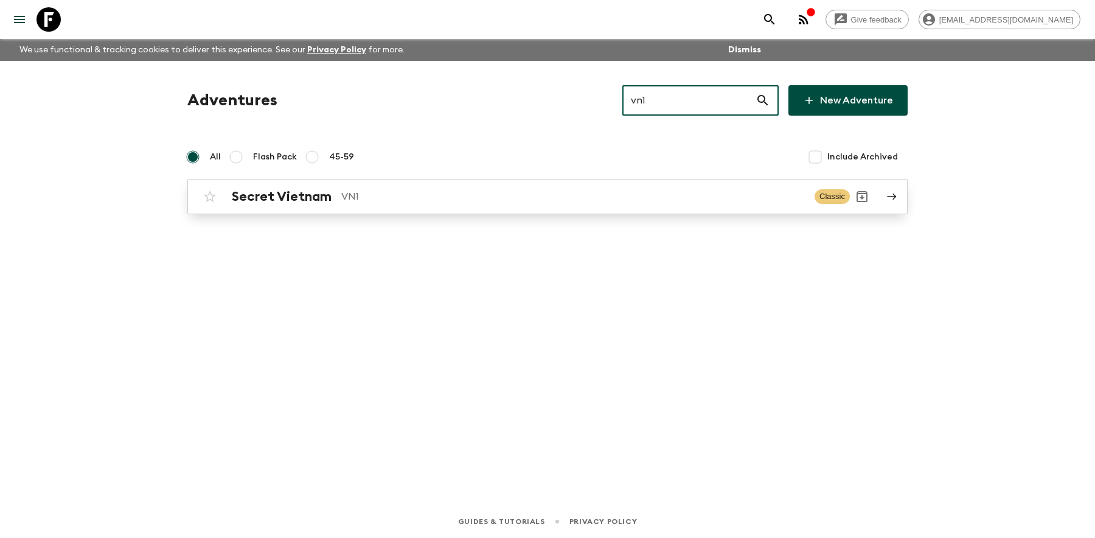
type input "vn1"
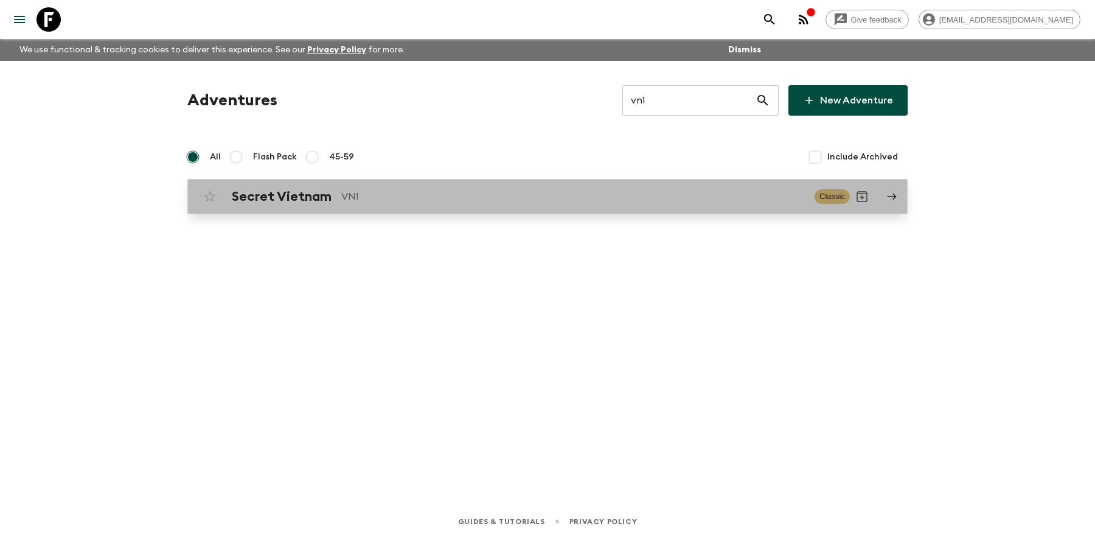
click at [434, 186] on div "Secret Vietnam VN1 Classic" at bounding box center [524, 196] width 652 height 24
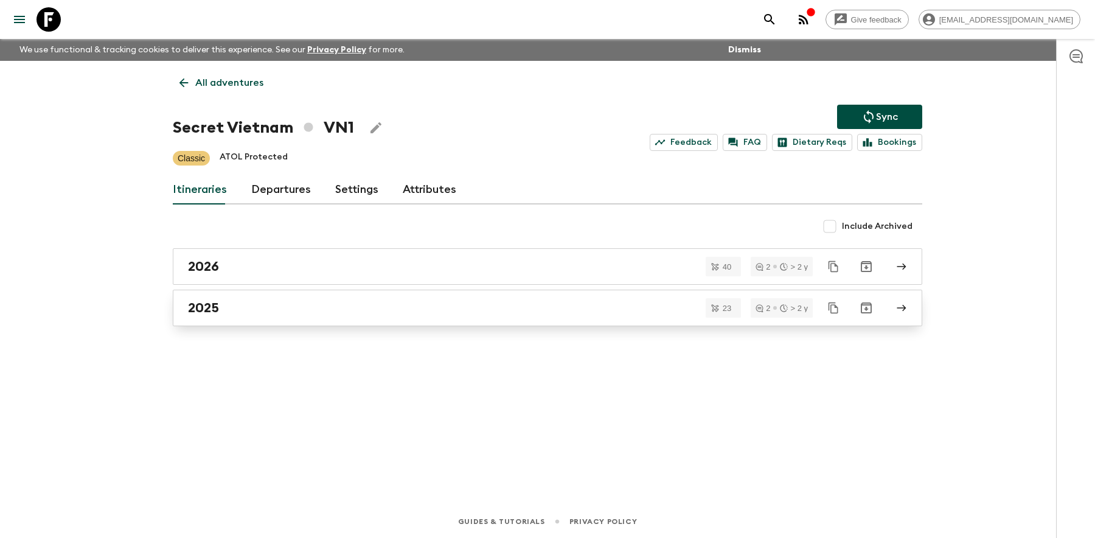
click at [317, 317] on link "2025" at bounding box center [548, 308] width 750 height 37
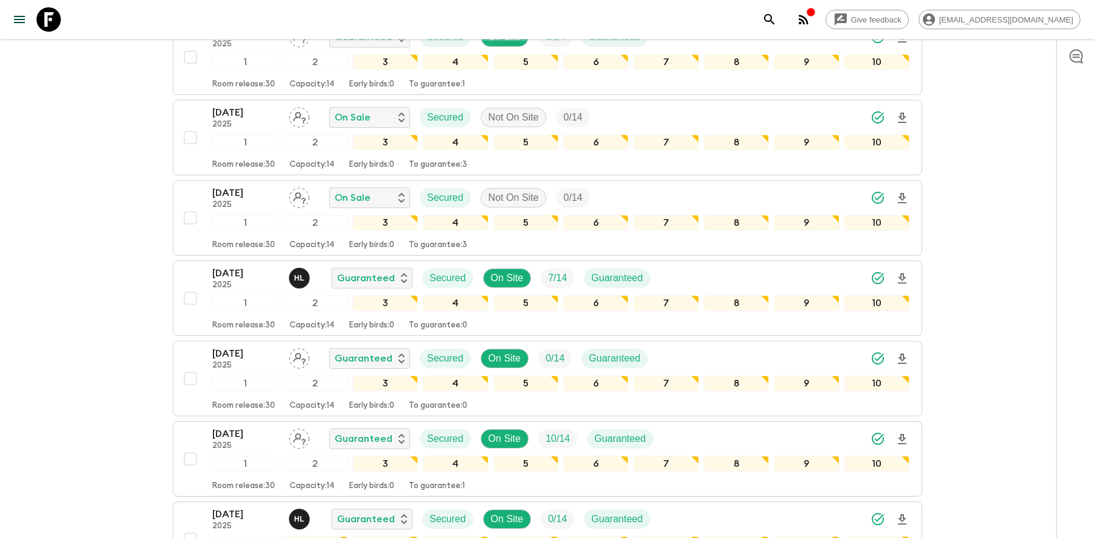
scroll to position [1523, 0]
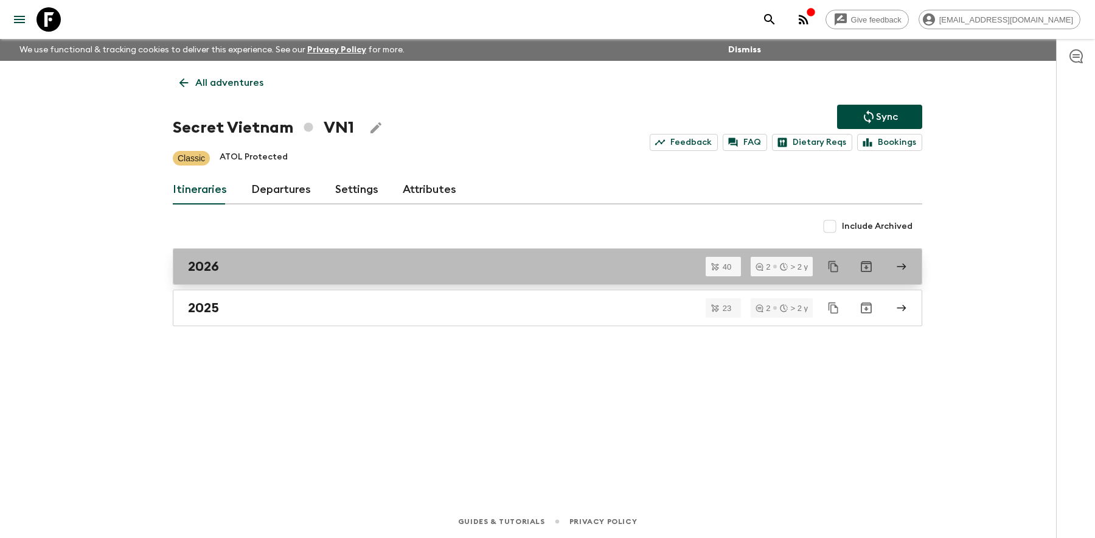
click at [279, 266] on div "2026" at bounding box center [536, 267] width 696 height 16
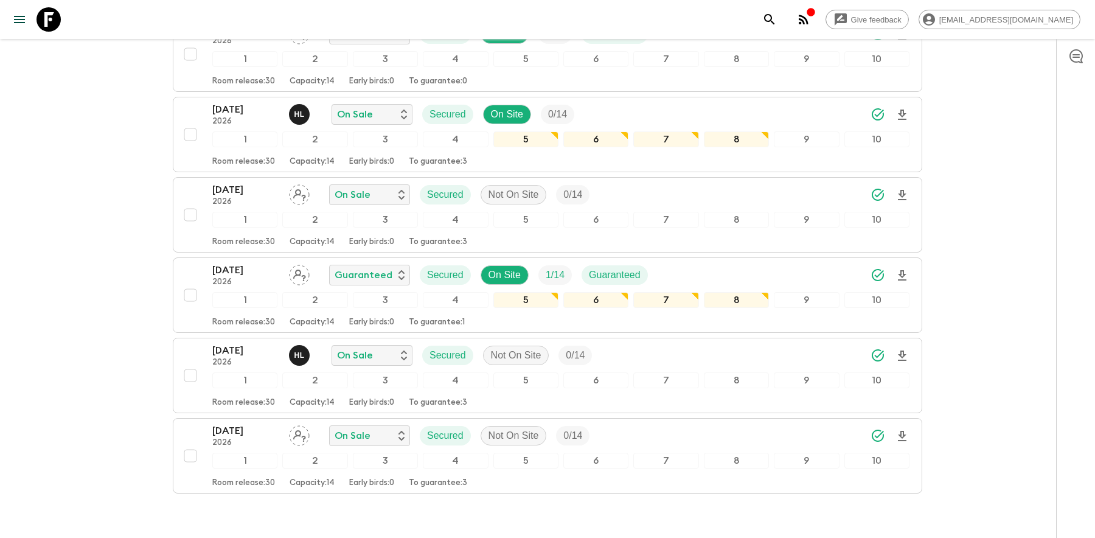
scroll to position [3003, 0]
